Goal: Task Accomplishment & Management: Use online tool/utility

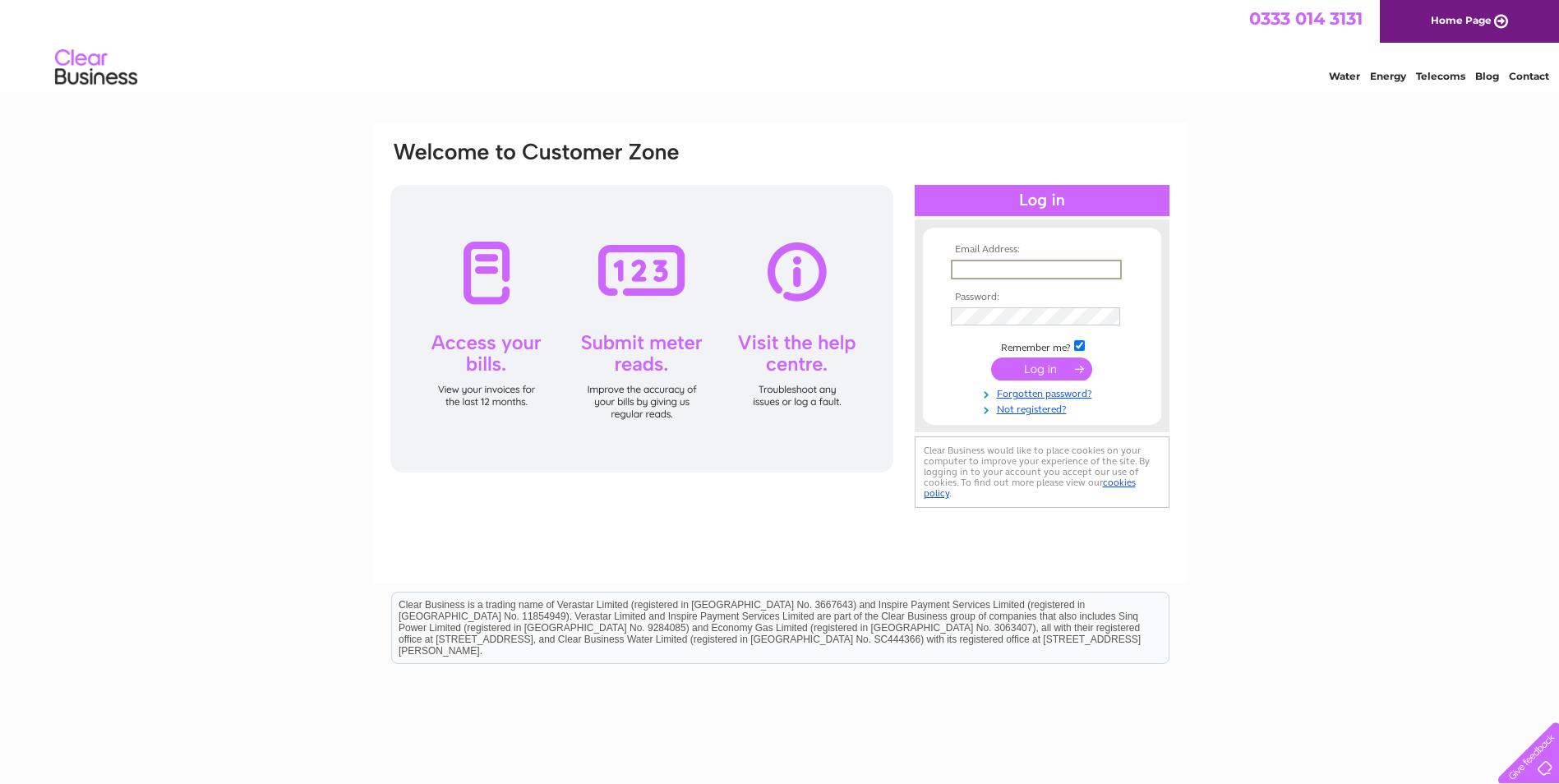
type input "[EMAIL_ADDRESS][DOMAIN_NAME]"
click at [1054, 376] on input "submit" at bounding box center [1041, 368] width 101 height 23
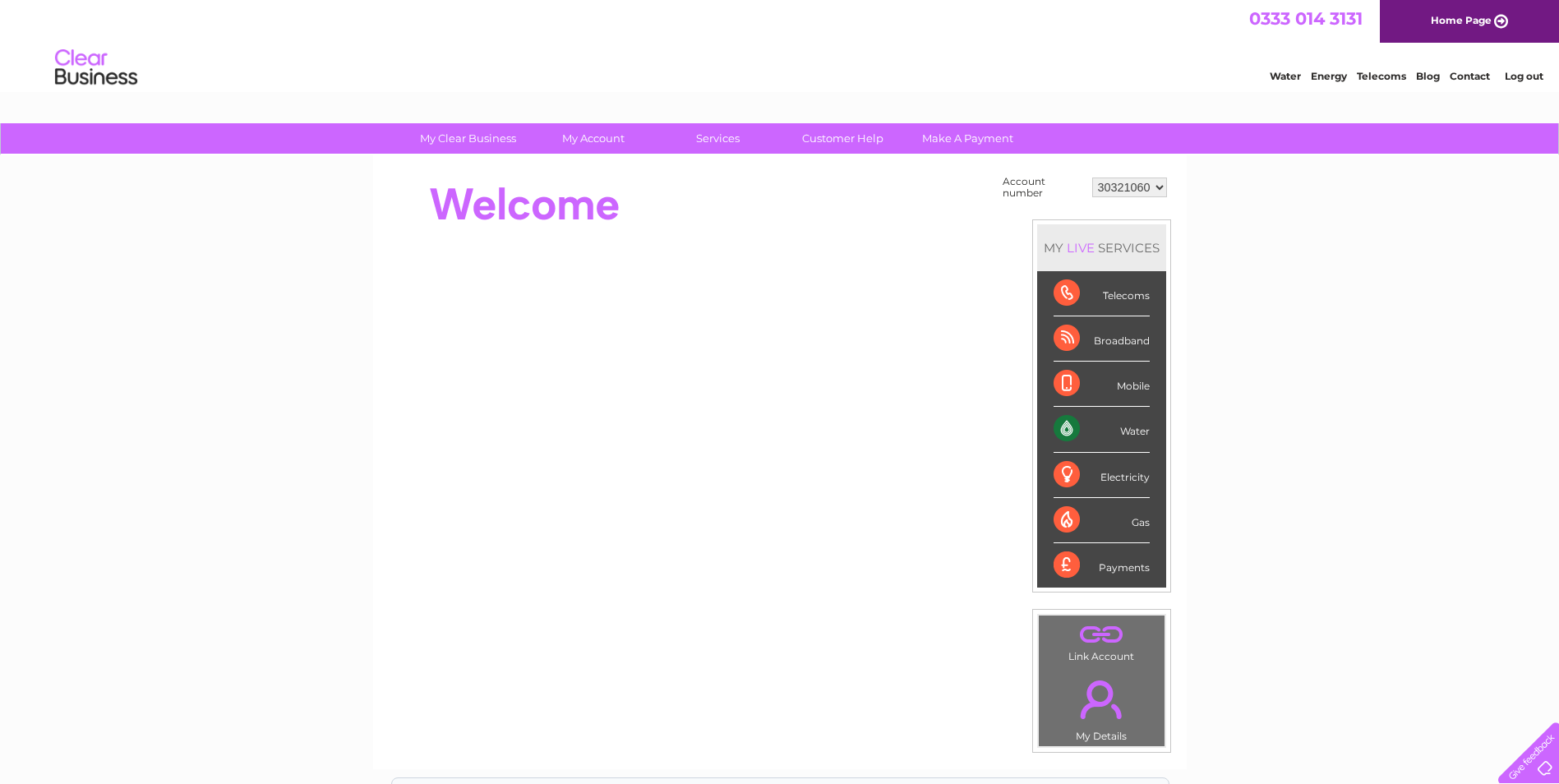
click at [1119, 428] on div "Water" at bounding box center [1102, 429] width 96 height 45
click at [1084, 427] on div "Water" at bounding box center [1102, 429] width 96 height 45
click at [1127, 428] on div "Water" at bounding box center [1102, 429] width 96 height 45
click at [1134, 432] on div "Water" at bounding box center [1102, 429] width 96 height 45
click at [1286, 82] on div "Water Energy Telecoms Blog Contact Log out" at bounding box center [1397, 69] width 322 height 33
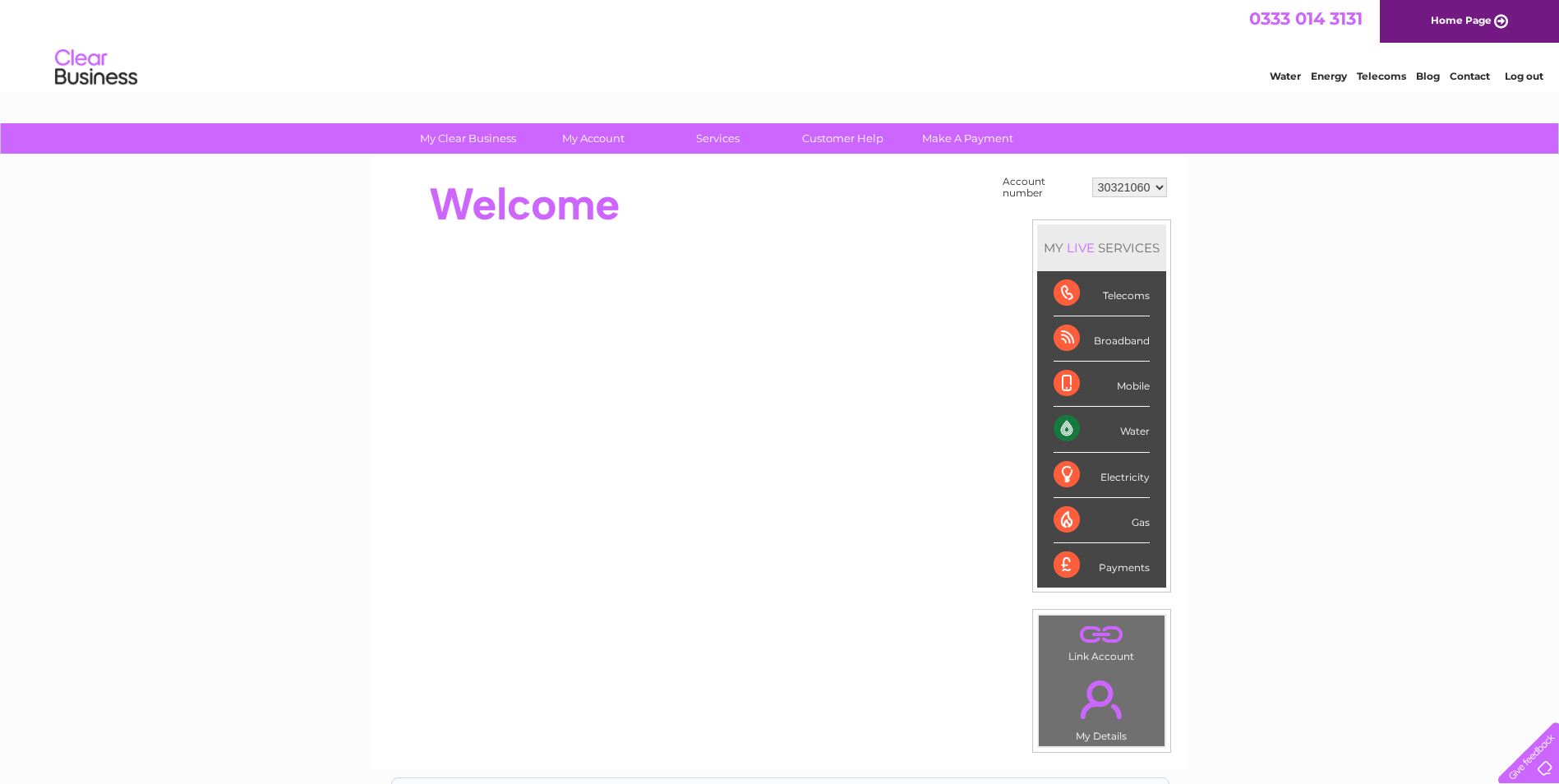
click at [1124, 191] on select "30321060" at bounding box center [1129, 187] width 74 height 20
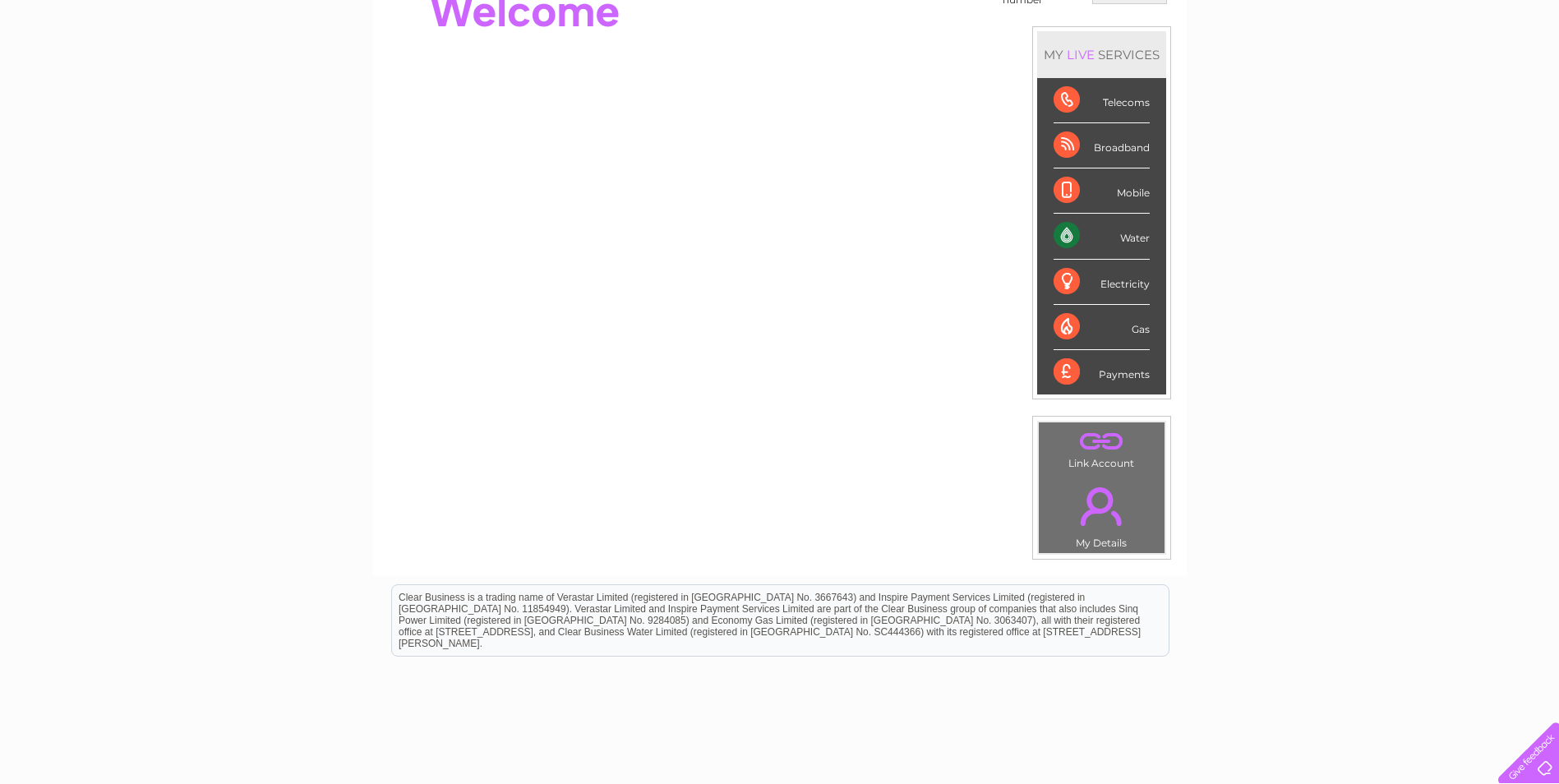
scroll to position [82, 0]
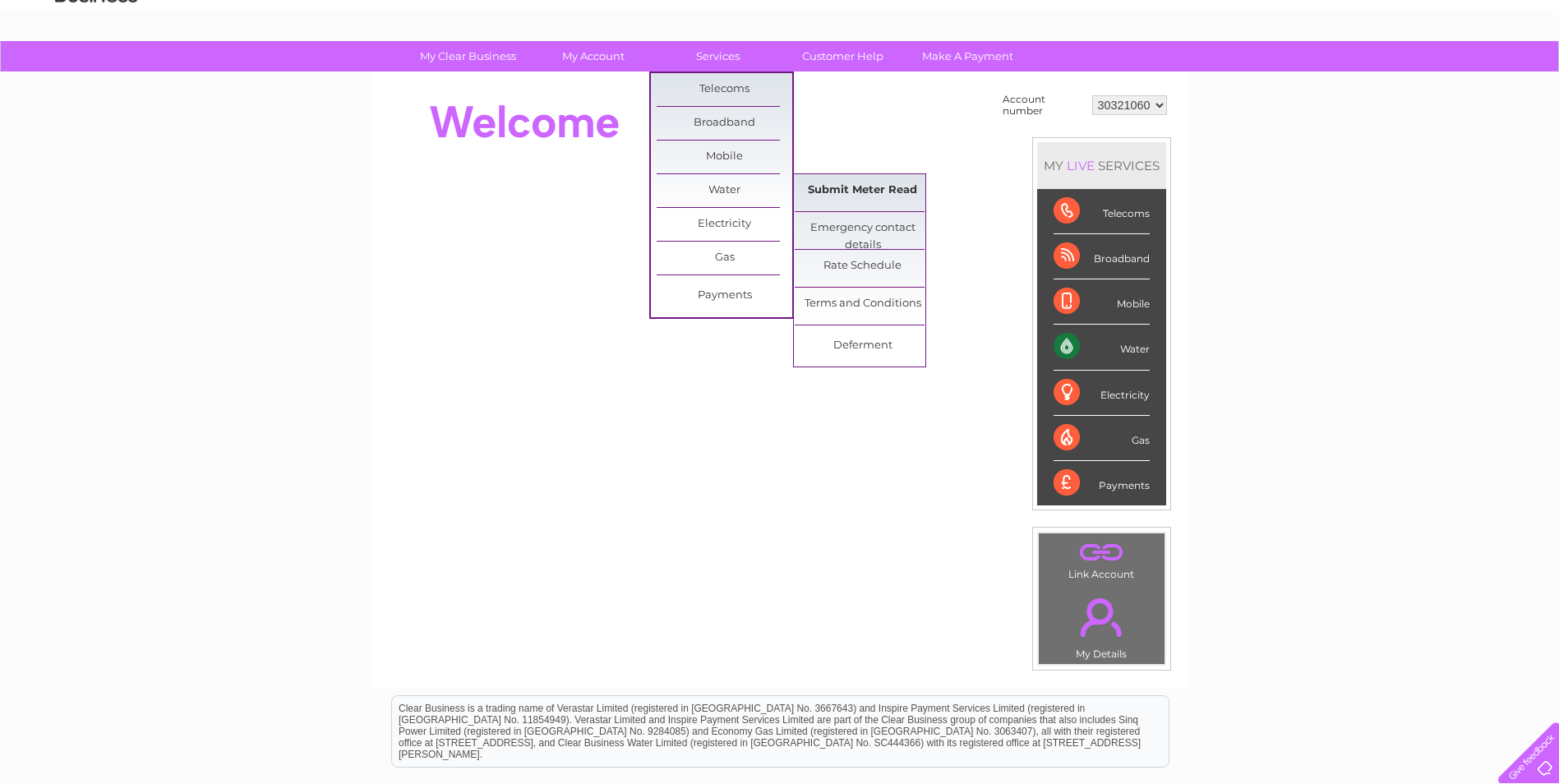
click at [846, 187] on link "Submit Meter Read" at bounding box center [863, 191] width 135 height 33
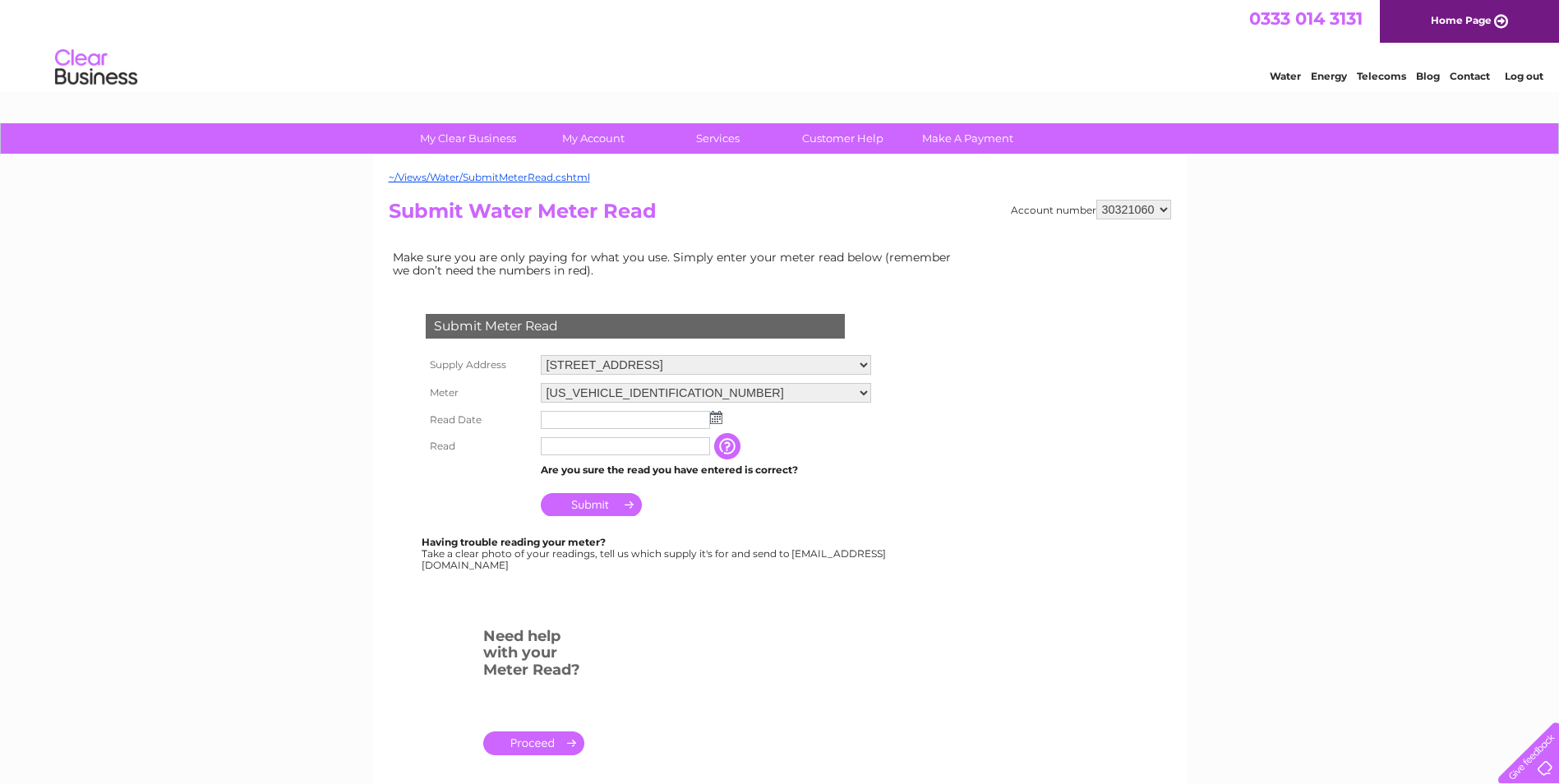
click at [585, 418] on input "text" at bounding box center [625, 420] width 169 height 18
click at [719, 419] on img at bounding box center [718, 417] width 13 height 13
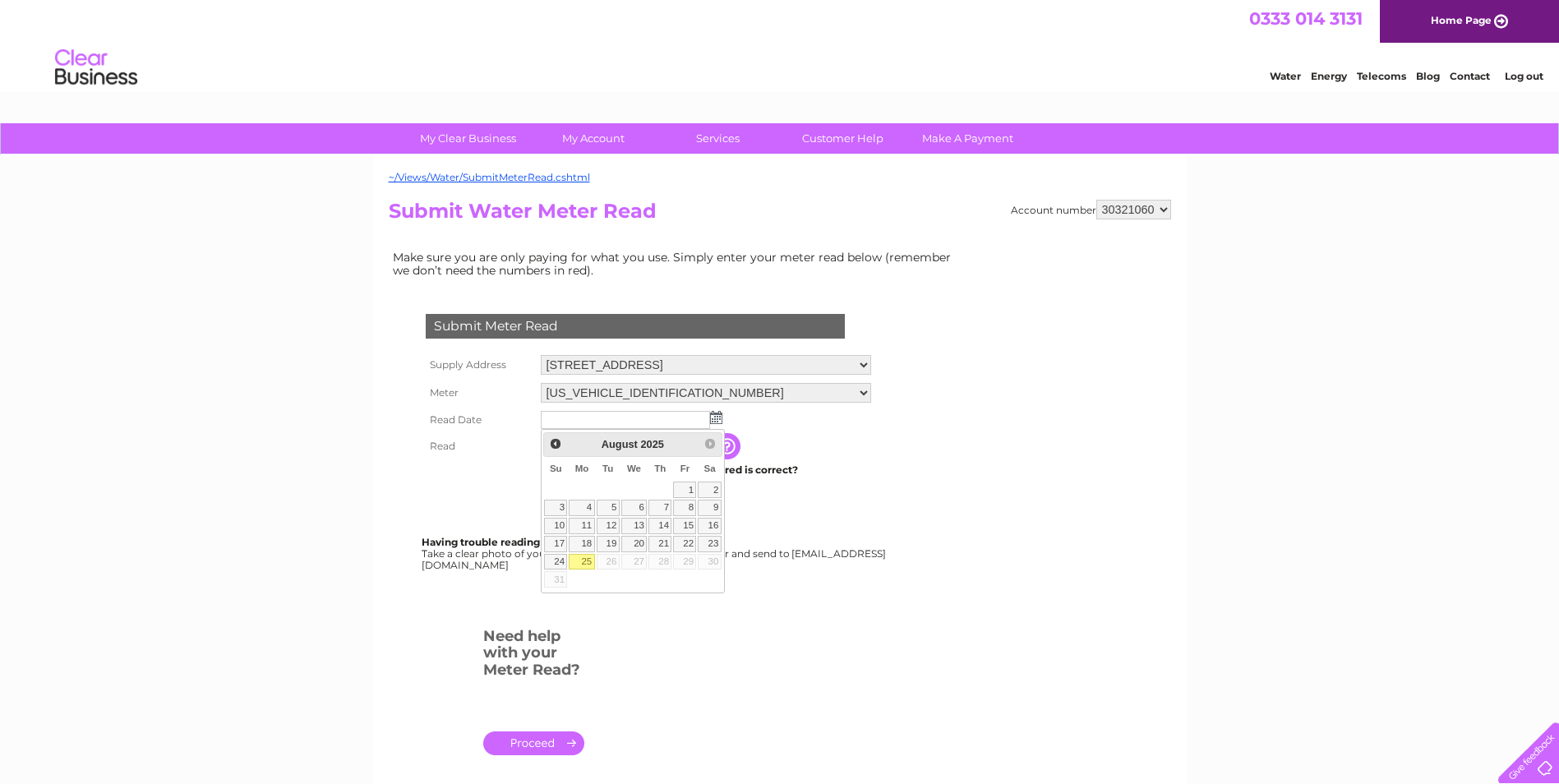
click at [587, 562] on link "25" at bounding box center [582, 562] width 25 height 17
type input "2025/08/25"
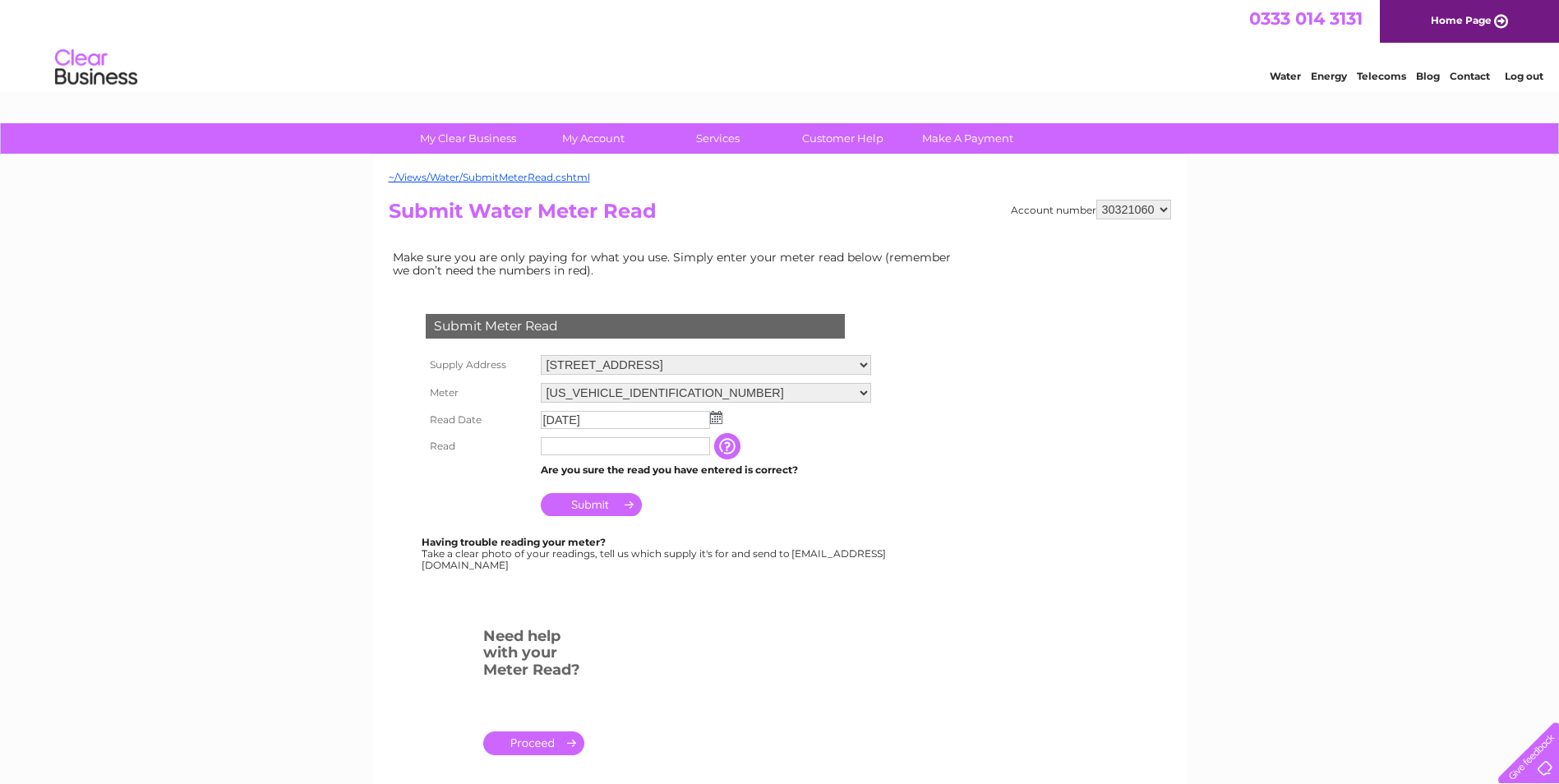
click at [566, 447] on input "text" at bounding box center [625, 445] width 169 height 18
click at [737, 449] on input "button" at bounding box center [731, 446] width 29 height 26
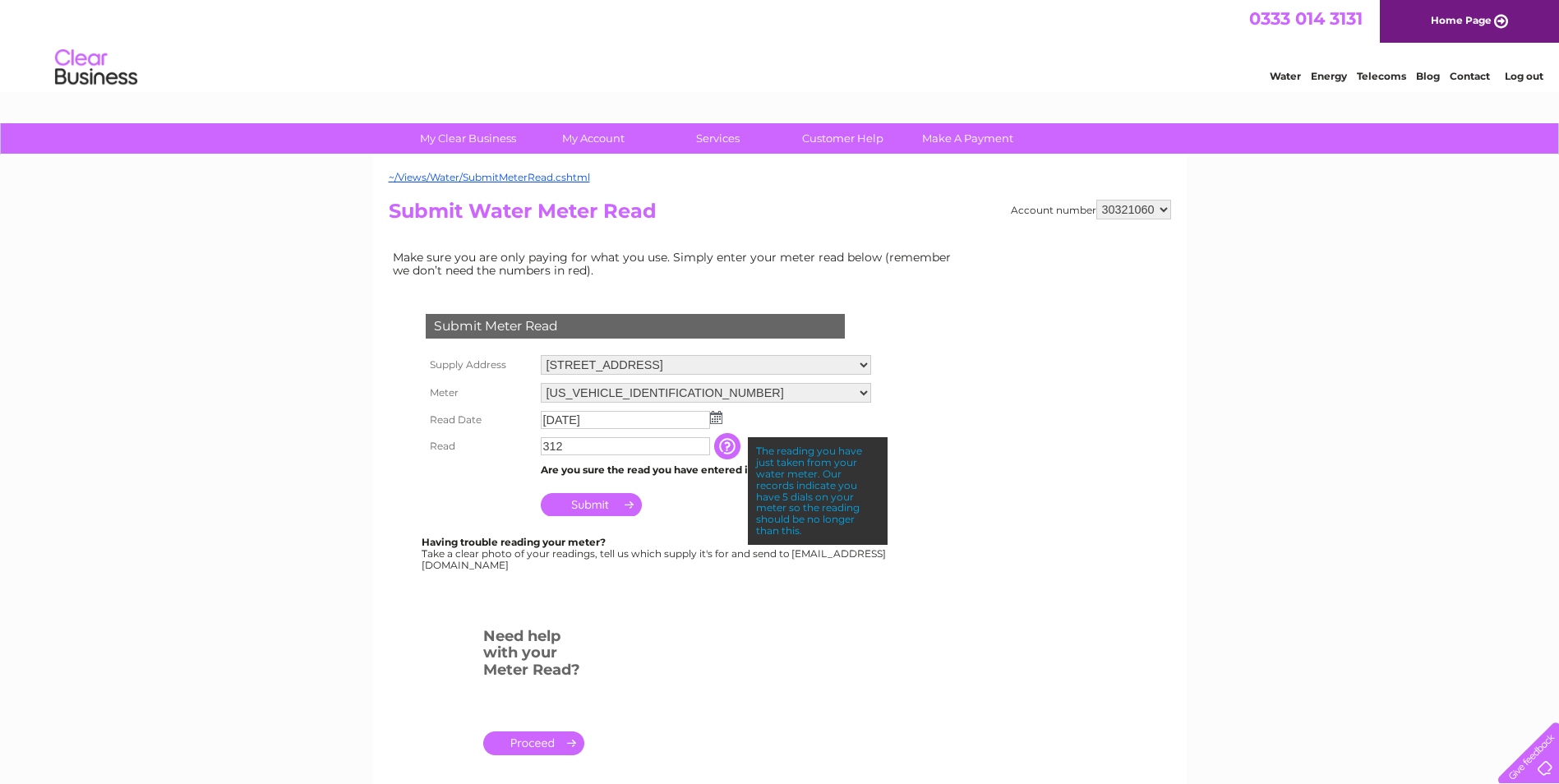
click at [588, 447] on input "312" at bounding box center [625, 445] width 169 height 18
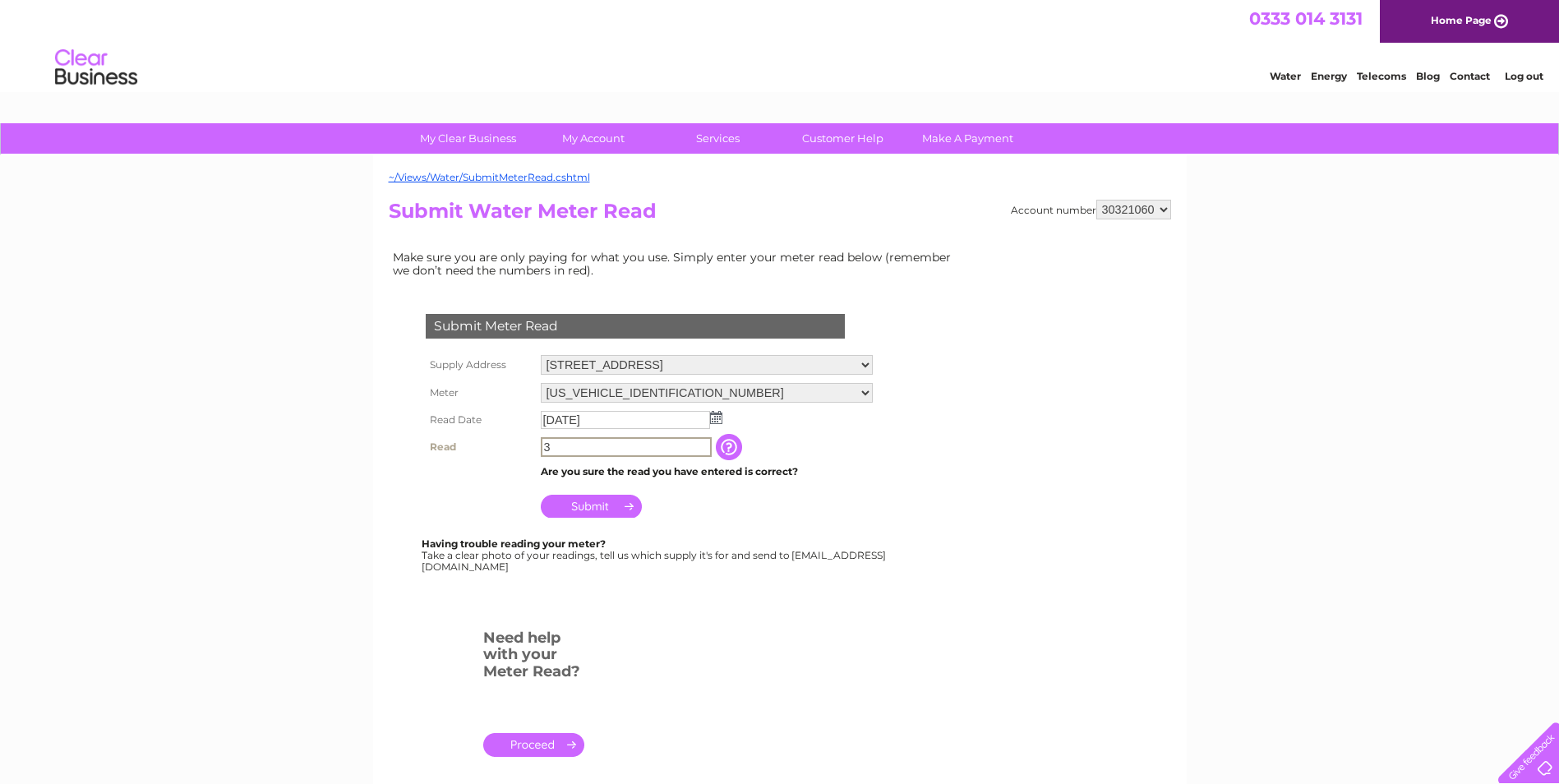
click at [729, 447] on input "button" at bounding box center [731, 446] width 29 height 26
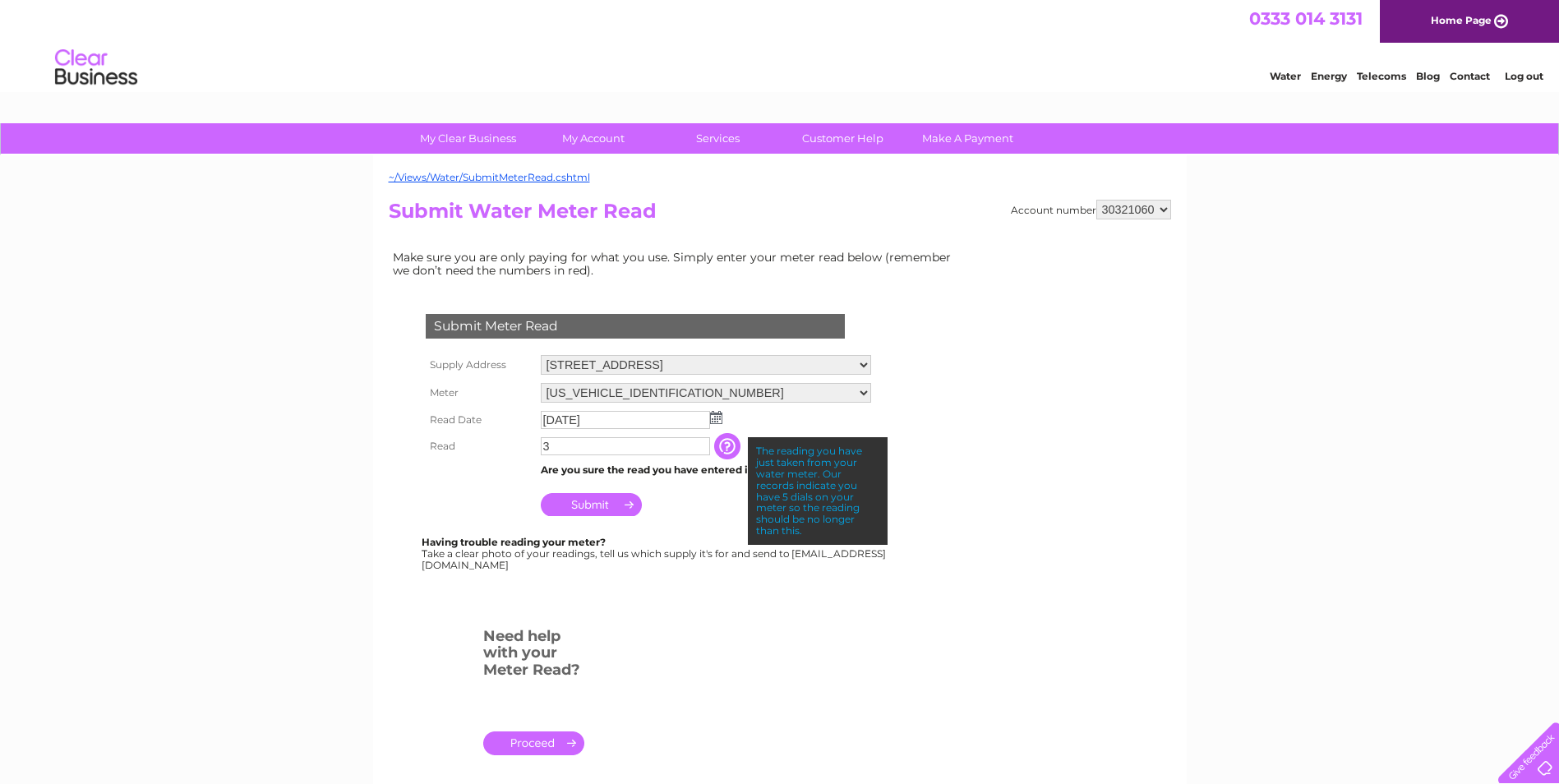
click at [545, 447] on input "3" at bounding box center [625, 445] width 169 height 18
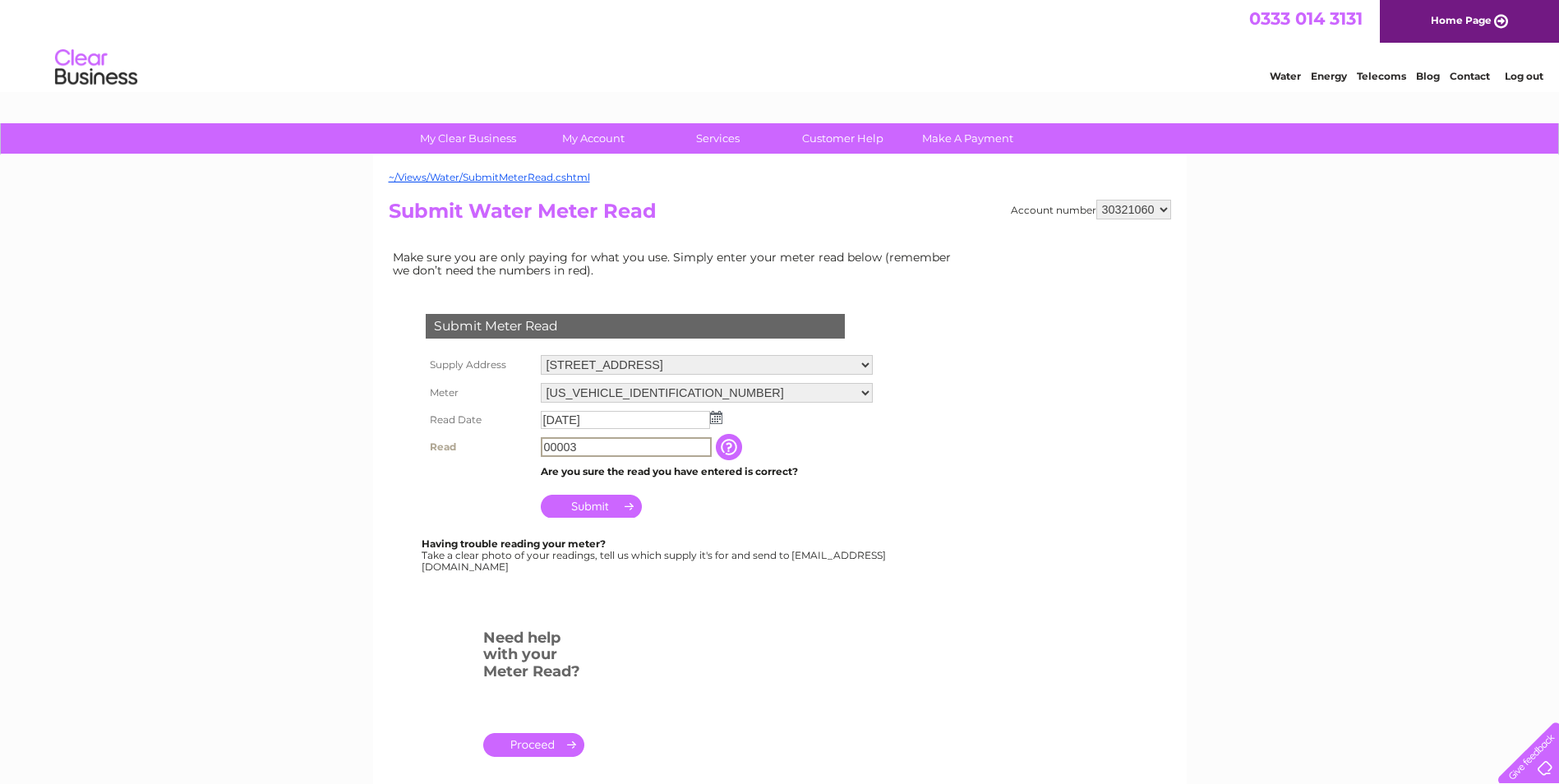
click at [634, 447] on input "00003" at bounding box center [626, 446] width 171 height 20
type input "00003"
click at [603, 506] on input "Submit" at bounding box center [591, 504] width 101 height 23
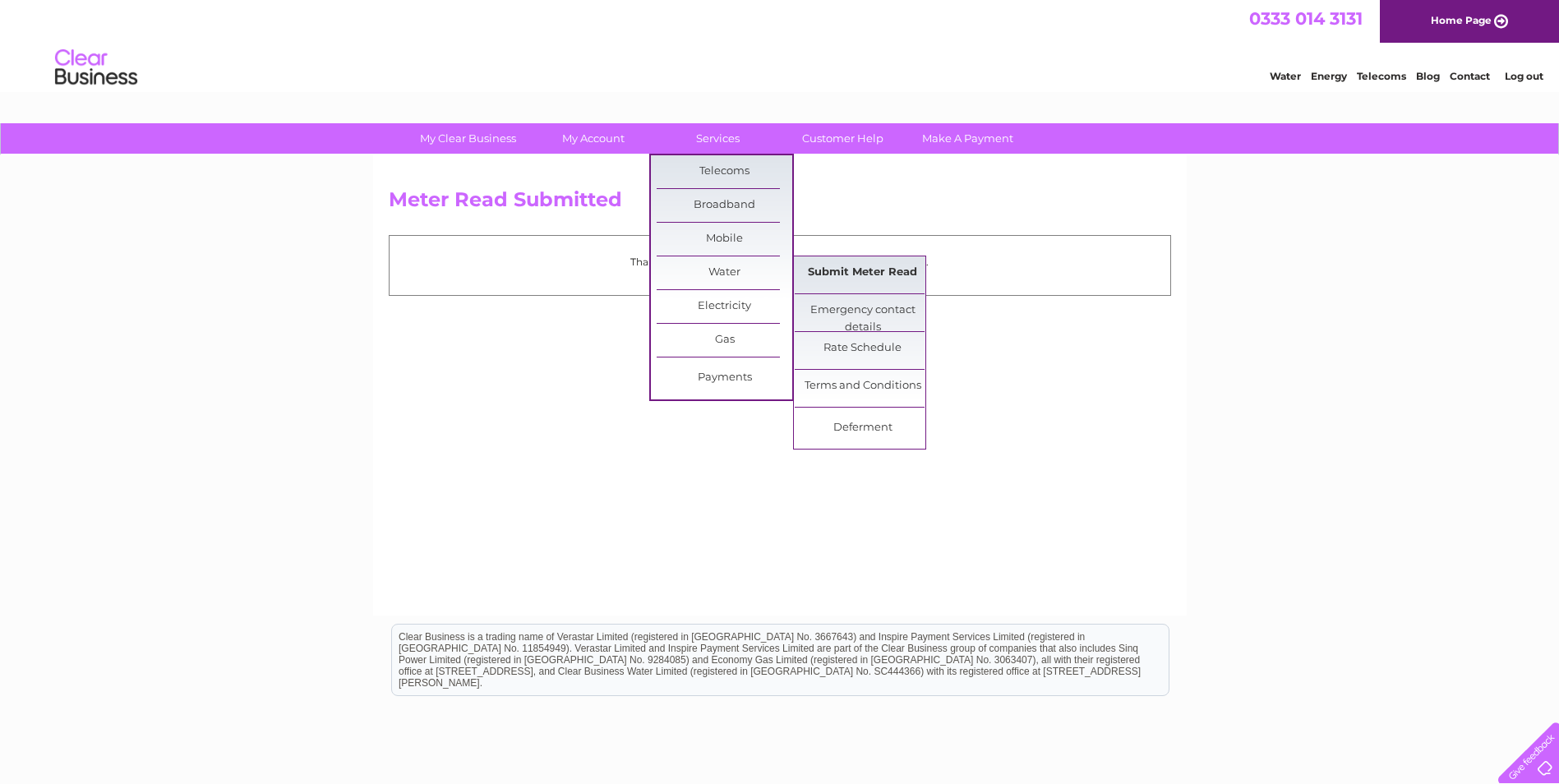
click at [837, 279] on link "Submit Meter Read" at bounding box center [863, 273] width 135 height 33
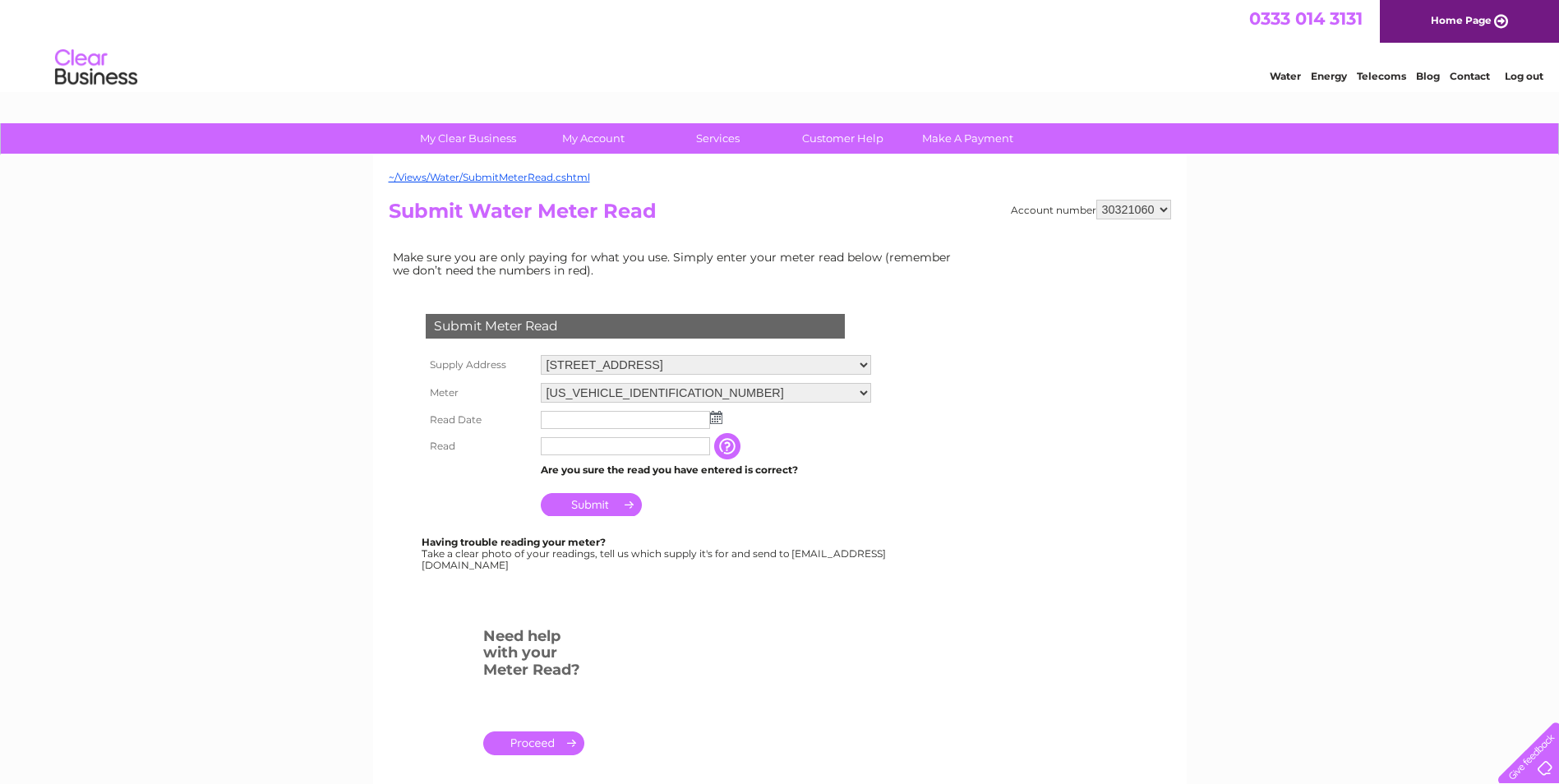
click at [511, 566] on div "Having trouble reading your meter? Take a clear photo of your readings, tell us…" at bounding box center [655, 553] width 467 height 33
click at [1363, 617] on div "My Clear Business Login Details My Details My Preferences Link Account My Accou…" at bounding box center [780, 611] width 1559 height 976
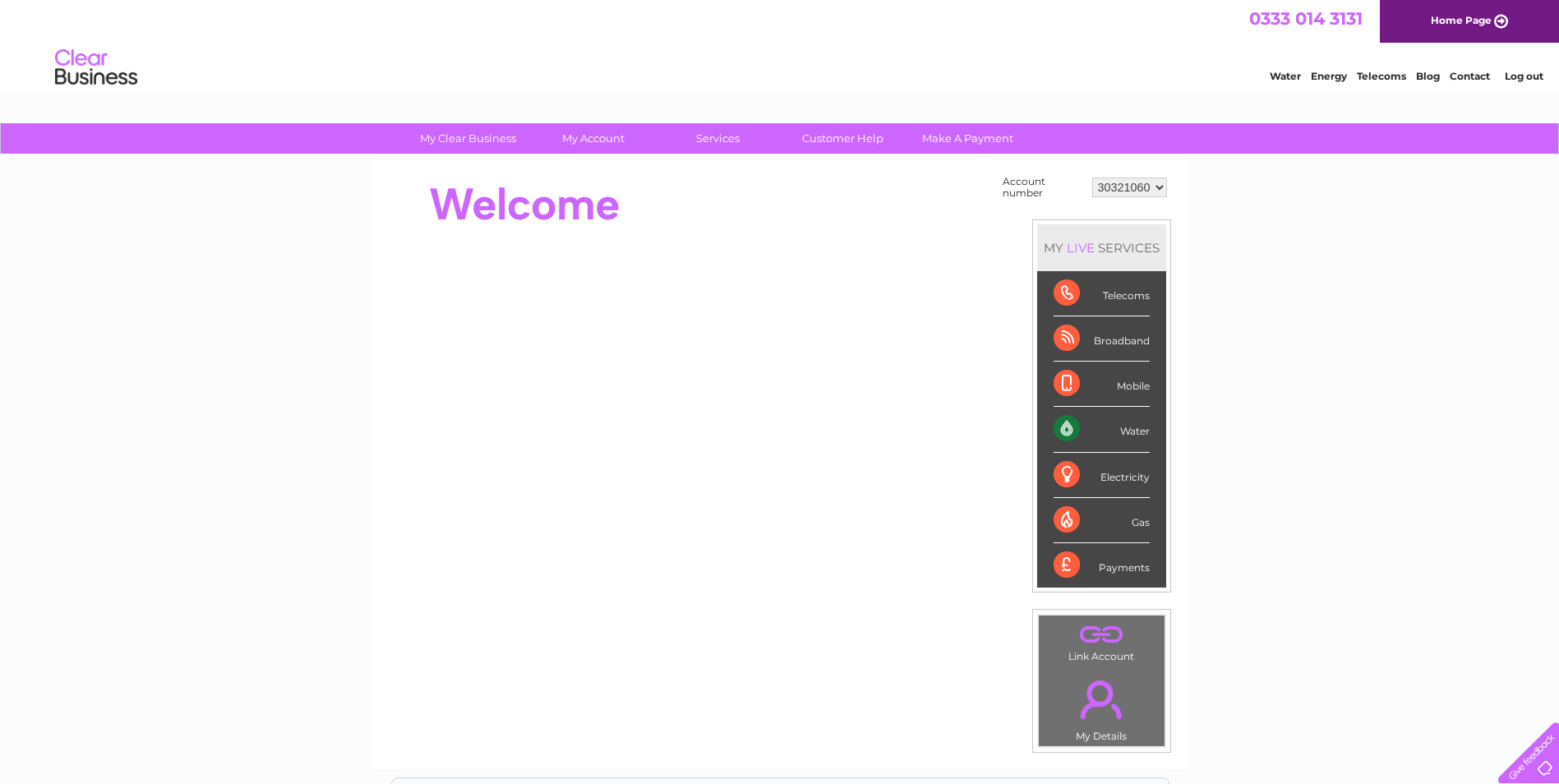
click at [1070, 561] on div "Payments" at bounding box center [1102, 565] width 96 height 44
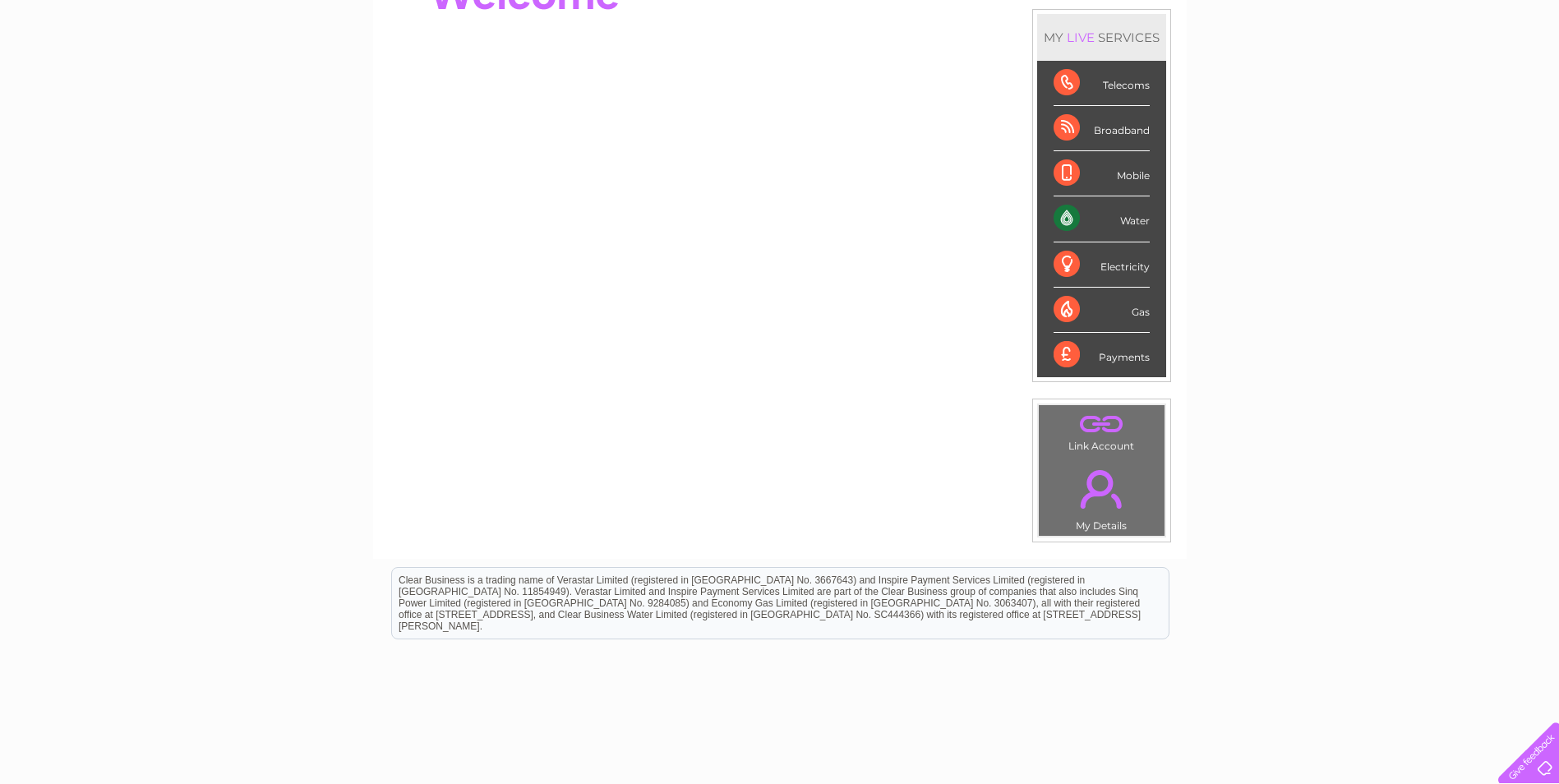
scroll to position [247, 0]
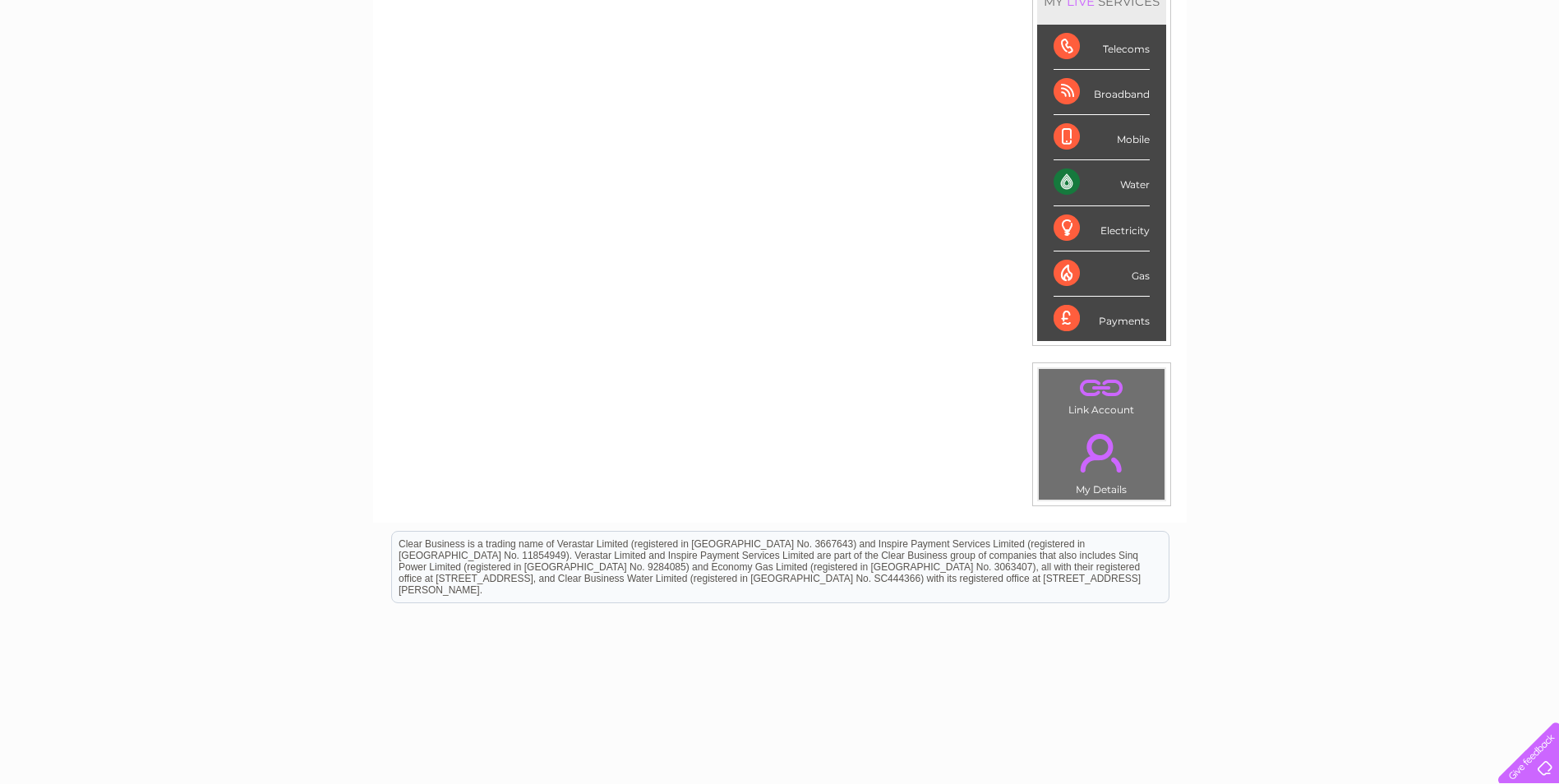
click at [1105, 486] on td ". My Details" at bounding box center [1102, 460] width 127 height 80
click at [1100, 462] on link "." at bounding box center [1102, 452] width 118 height 58
